Goal: Transaction & Acquisition: Purchase product/service

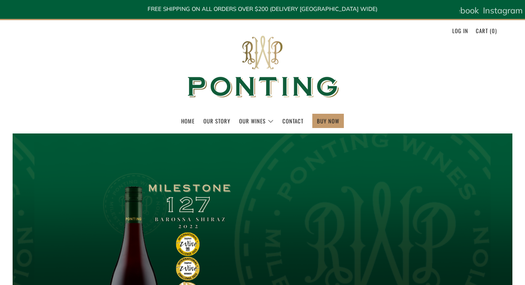
click at [316, 121] on li "BUY NOW" at bounding box center [328, 121] width 32 height 14
click at [329, 120] on link "BUY NOW" at bounding box center [328, 120] width 22 height 13
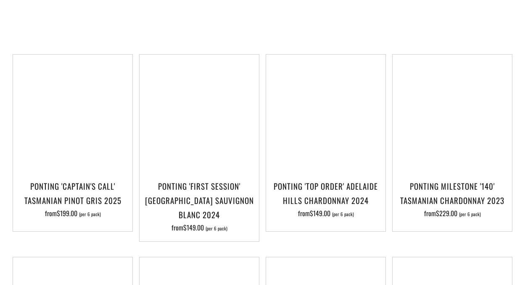
scroll to position [156, 0]
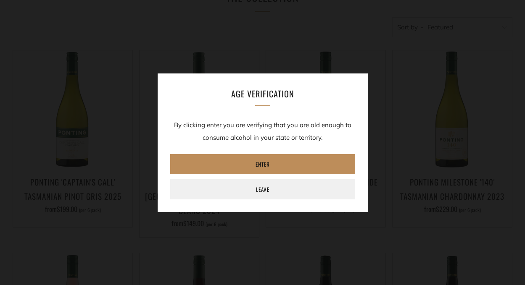
click at [283, 164] on link "Enter" at bounding box center [262, 164] width 185 height 20
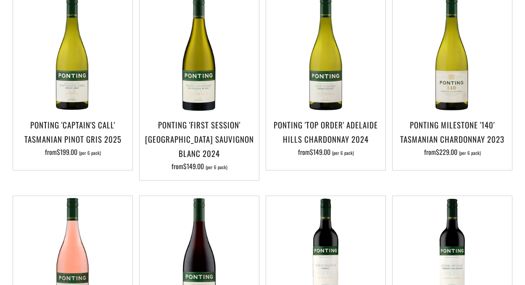
scroll to position [223, 0]
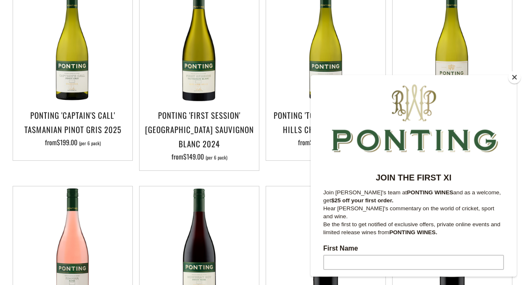
click at [516, 80] on button "Close" at bounding box center [514, 77] width 13 height 13
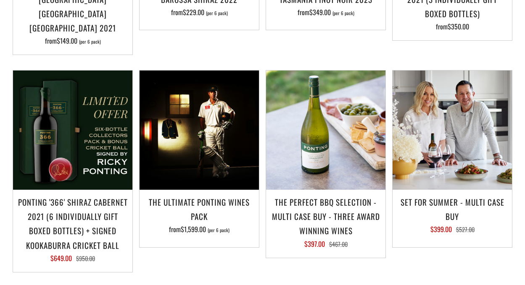
scroll to position [751, 0]
